Goal: Task Accomplishment & Management: Manage account settings

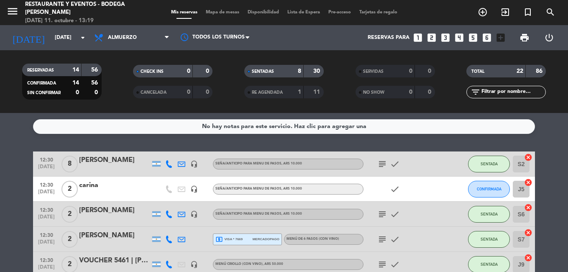
click at [380, 217] on icon "subject" at bounding box center [382, 214] width 10 height 10
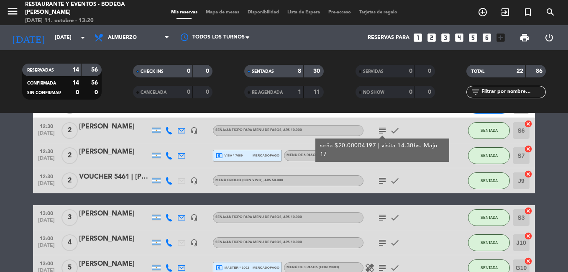
scroll to position [125, 0]
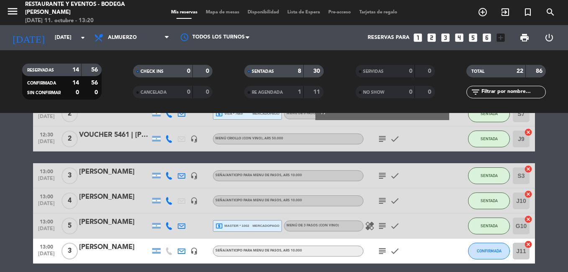
click at [385, 225] on icon "subject" at bounding box center [382, 226] width 10 height 10
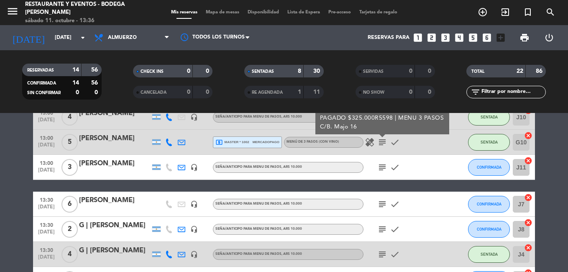
scroll to position [251, 0]
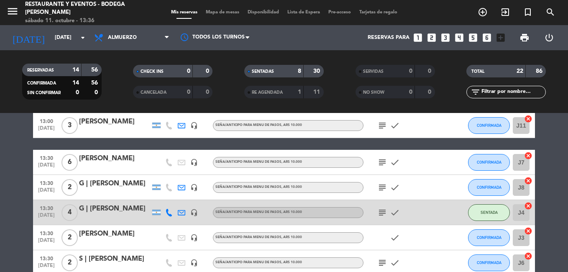
click at [117, 184] on div "G | [PERSON_NAME]" at bounding box center [114, 183] width 71 height 11
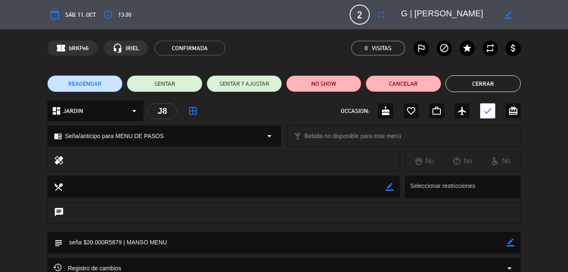
click at [512, 242] on icon "border_color" at bounding box center [510, 242] width 8 height 8
click at [192, 240] on textarea at bounding box center [285, 242] width 444 height 21
type textarea "seña $20.000R5879 | MANSO MENU mesa 20 ro"
click at [510, 241] on icon at bounding box center [510, 242] width 8 height 8
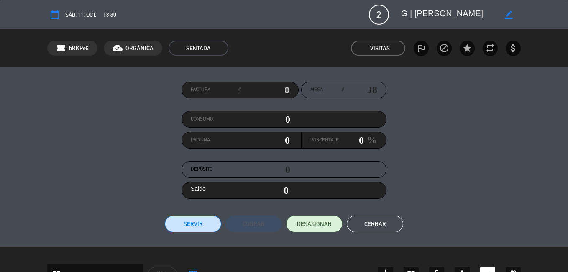
click at [374, 223] on button "Cerrar" at bounding box center [375, 223] width 56 height 17
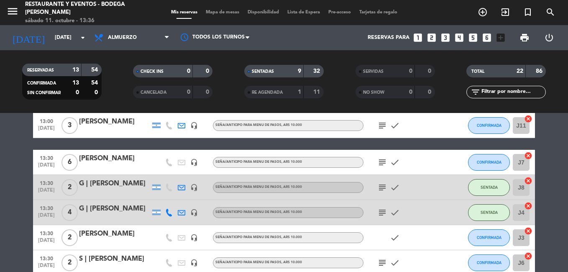
click at [382, 190] on icon "subject" at bounding box center [382, 187] width 10 height 10
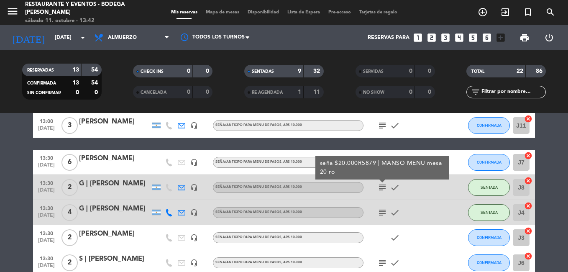
click at [15, 171] on bookings-row "12:30 [DATE] 8 [PERSON_NAME] headset_mic Seña/anticipo para MENU DE PASOS , ARS…" at bounding box center [284, 206] width 568 height 610
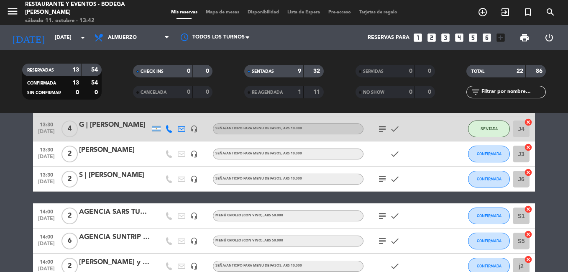
scroll to position [376, 0]
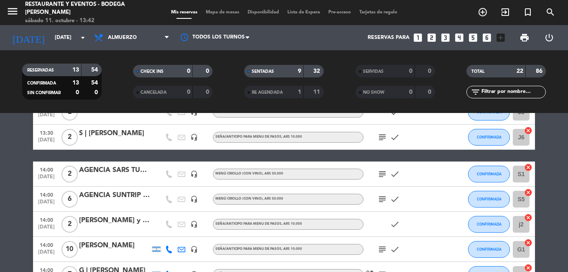
click at [129, 195] on div "AGENCIA SUNTRIP | [PERSON_NAME]" at bounding box center [114, 195] width 71 height 11
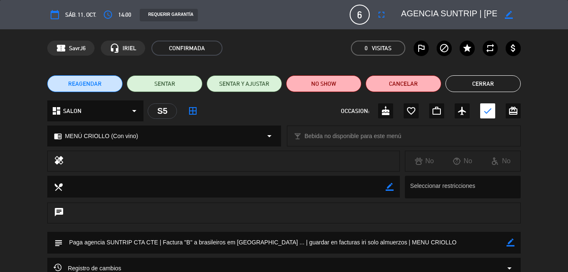
scroll to position [84, 0]
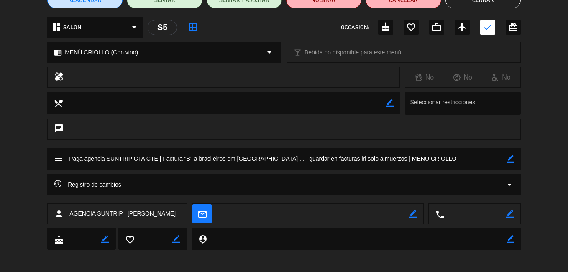
click at [509, 160] on icon "border_color" at bounding box center [510, 159] width 8 height 8
click at [469, 162] on textarea at bounding box center [285, 158] width 444 height 21
type textarea "Paga agencia SUNTRIP CTA CTE | Factura "B" a brasileiros em [GEOGRAPHIC_DATA] .…"
click at [510, 158] on icon at bounding box center [510, 159] width 8 height 8
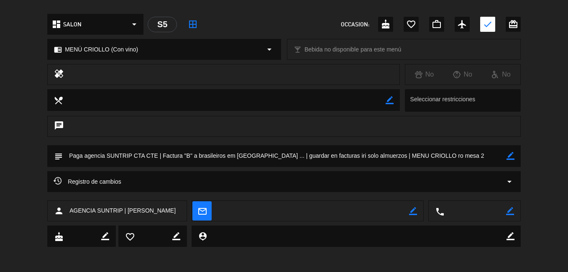
scroll to position [125, 0]
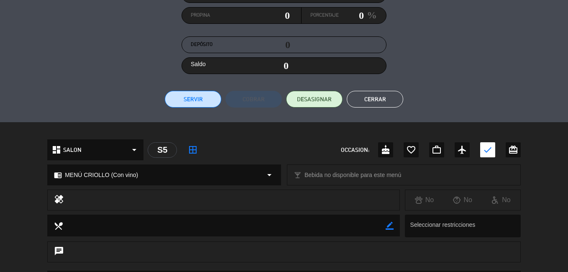
click at [385, 99] on button "Cerrar" at bounding box center [375, 99] width 56 height 17
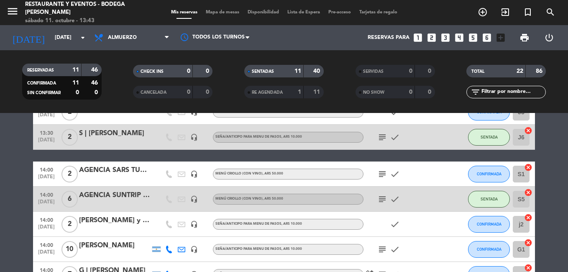
click at [382, 199] on icon "subject" at bounding box center [382, 199] width 10 height 10
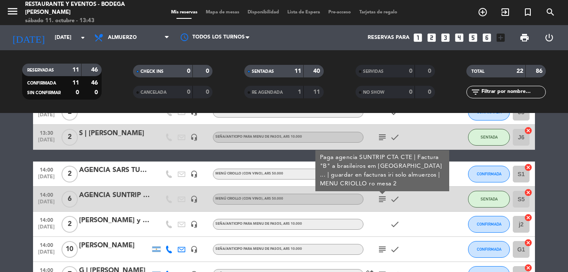
click at [382, 200] on icon "subject" at bounding box center [382, 199] width 10 height 10
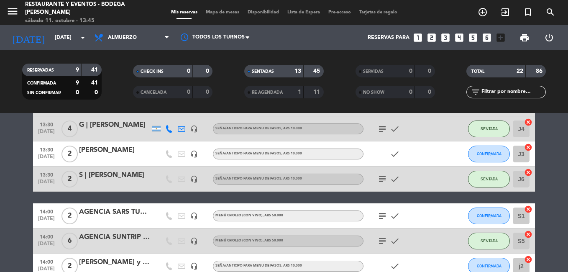
scroll to position [167, 0]
